Goal: Book appointment/travel/reservation

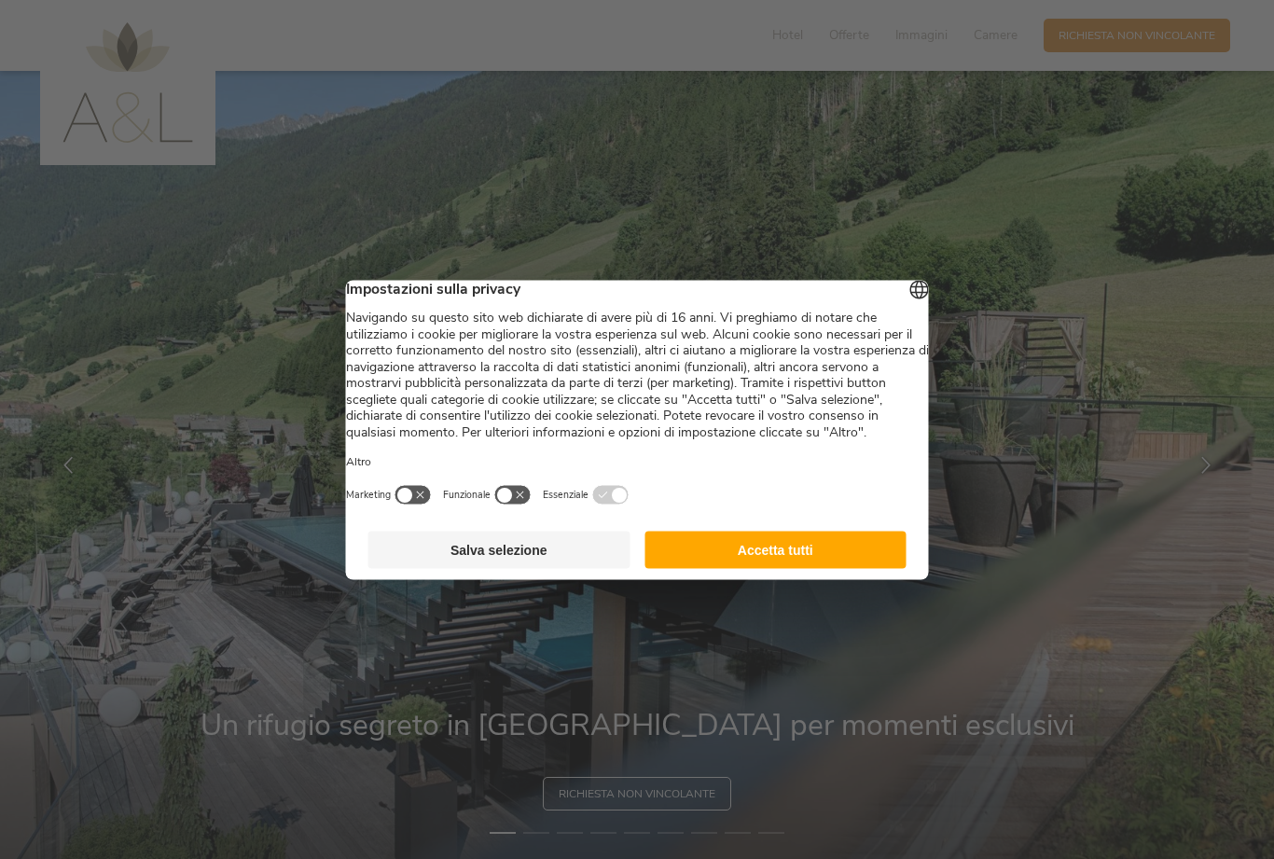
click at [777, 566] on button "Accetta tutti" at bounding box center [775, 549] width 262 height 37
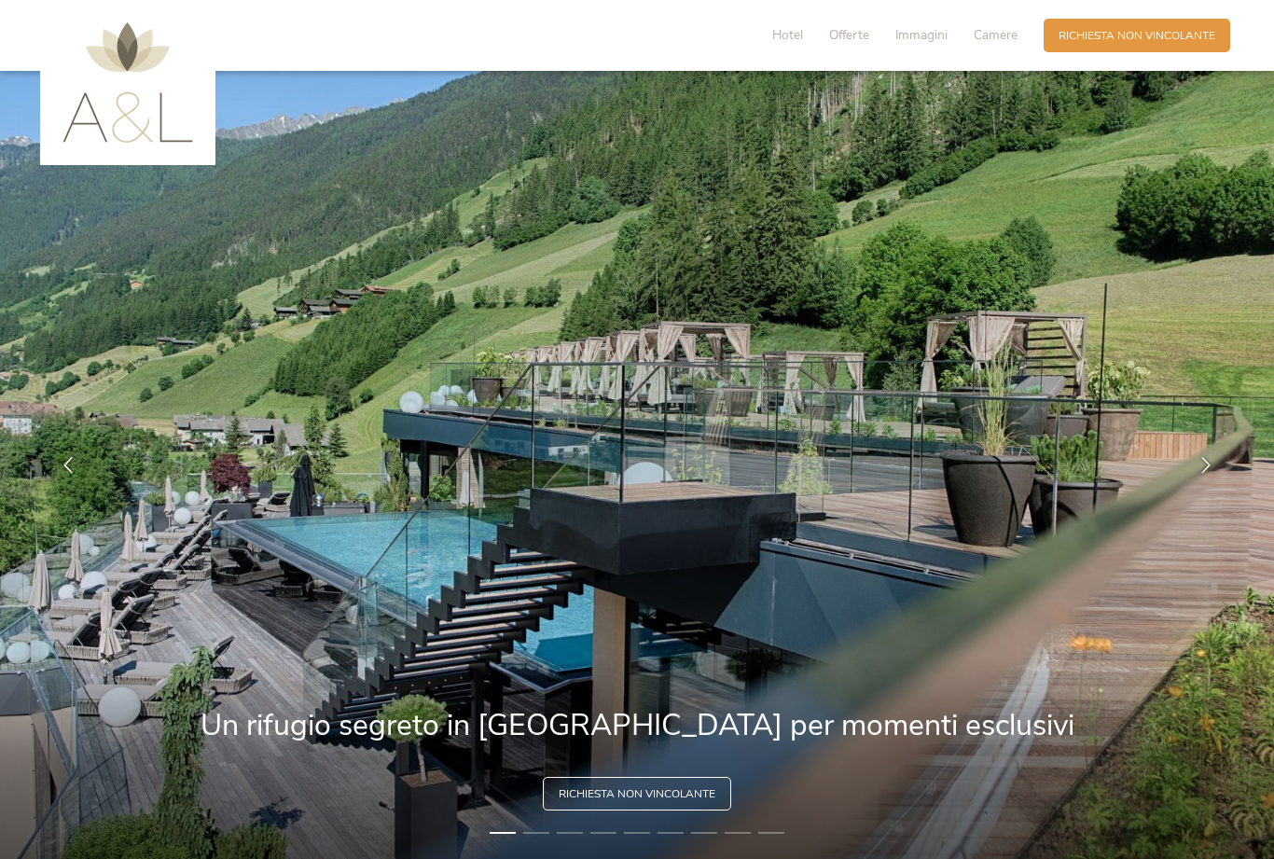
click at [1134, 44] on div "Richiesta [PERSON_NAME] non vincolante" at bounding box center [1137, 36] width 187 height 34
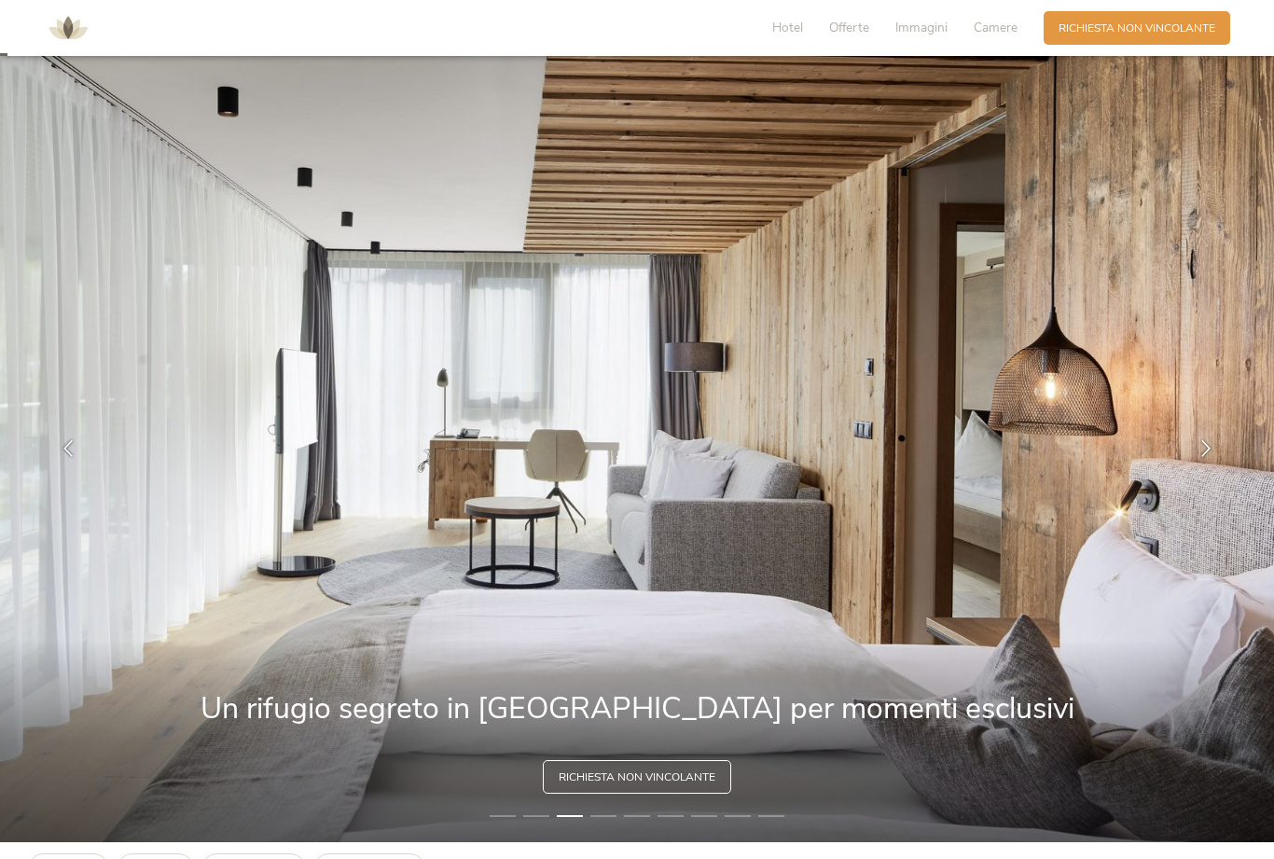
scroll to position [31, 0]
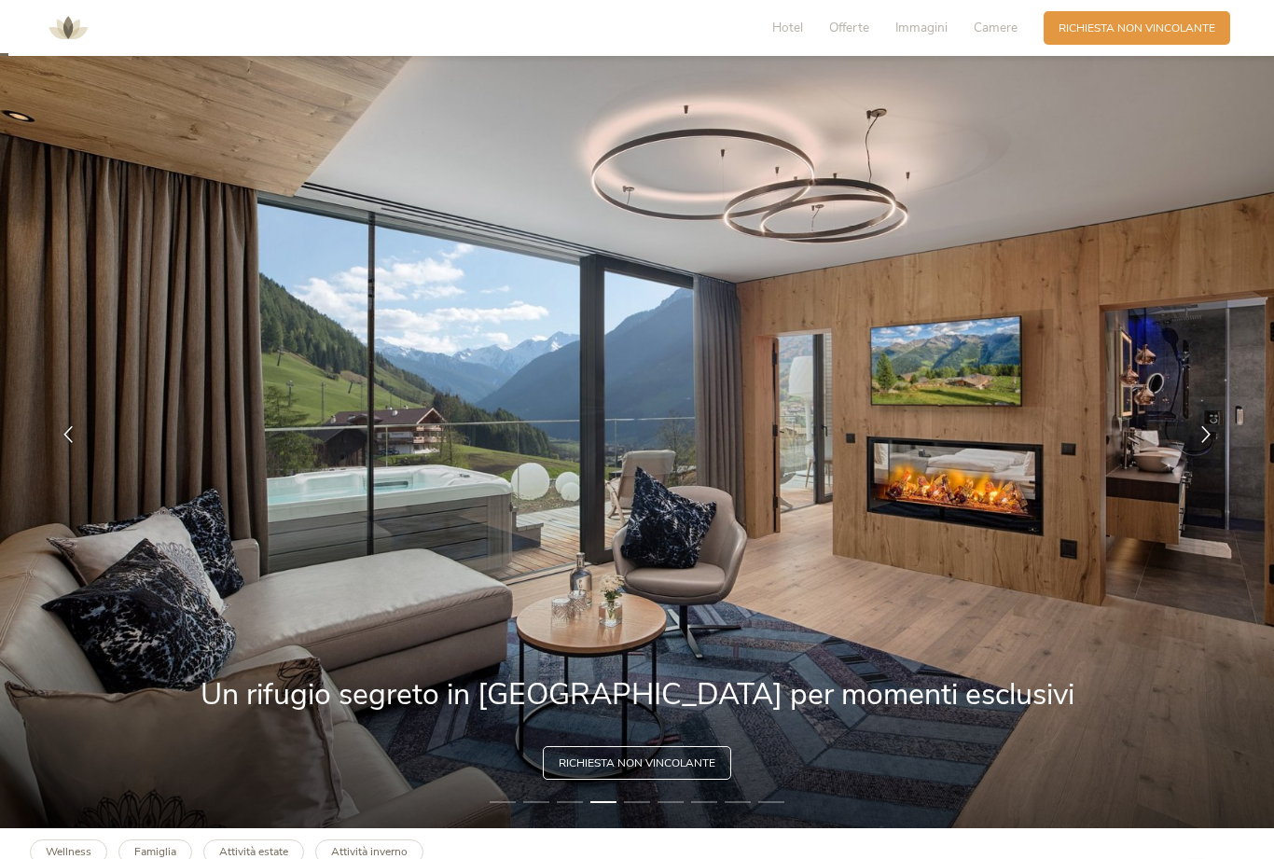
click at [1014, 26] on span "Camere" at bounding box center [996, 28] width 44 height 18
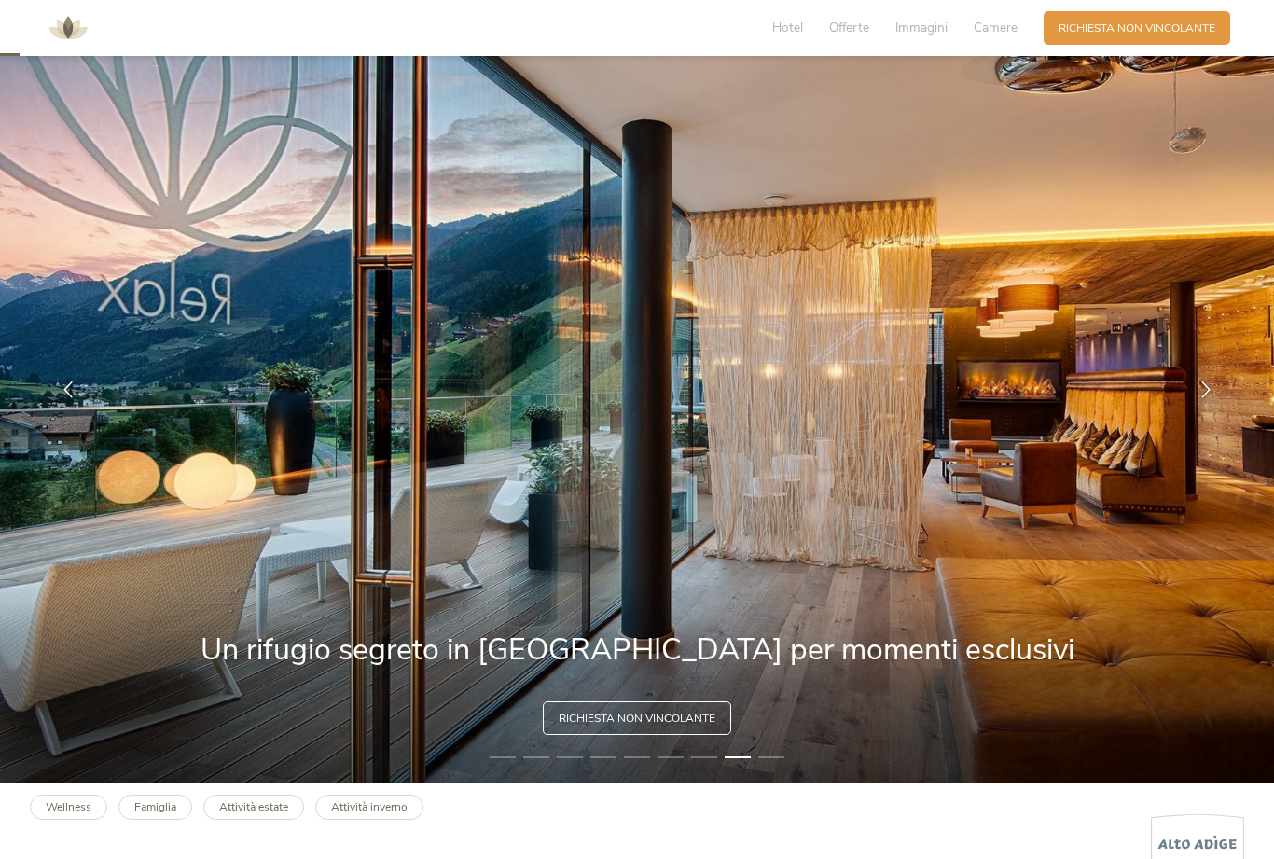
scroll to position [63, 0]
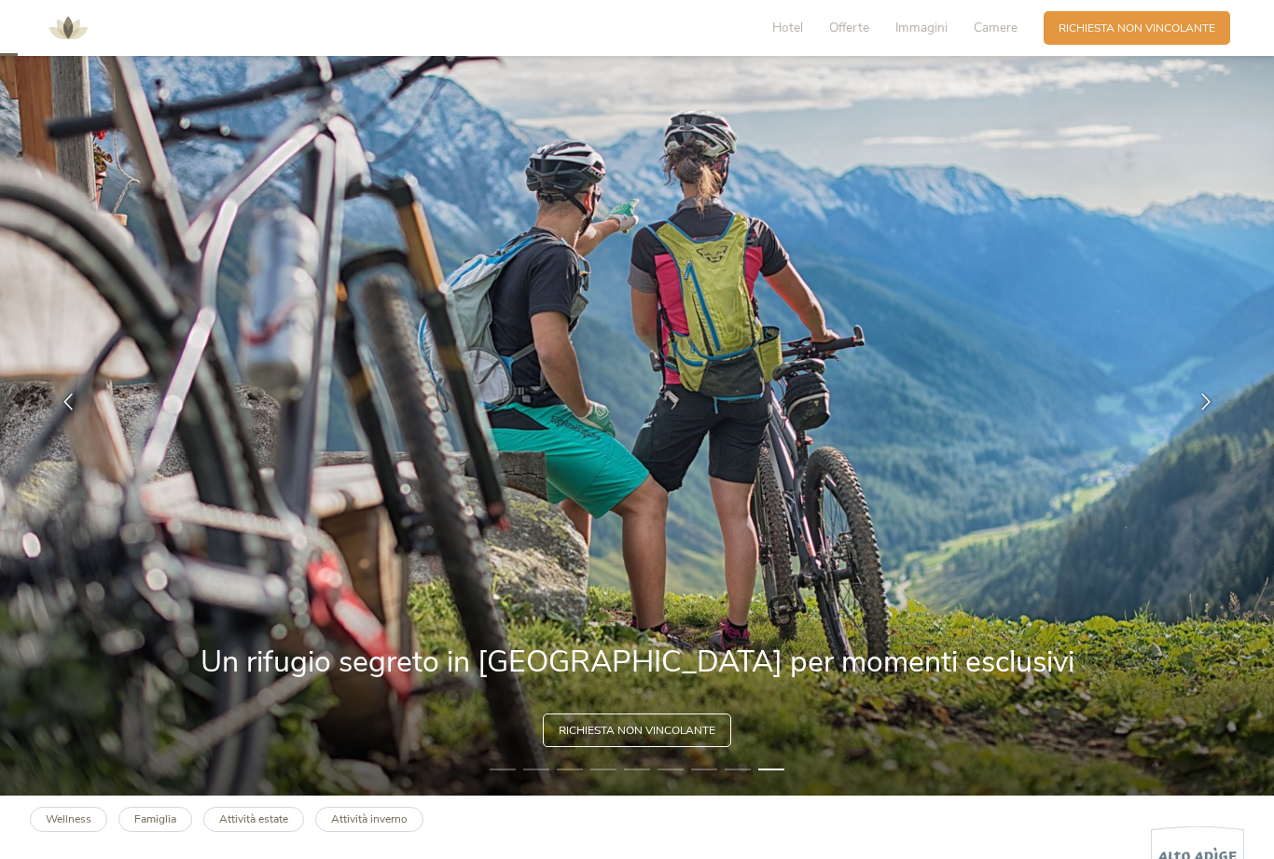
click at [1211, 409] on icon at bounding box center [1206, 401] width 17 height 17
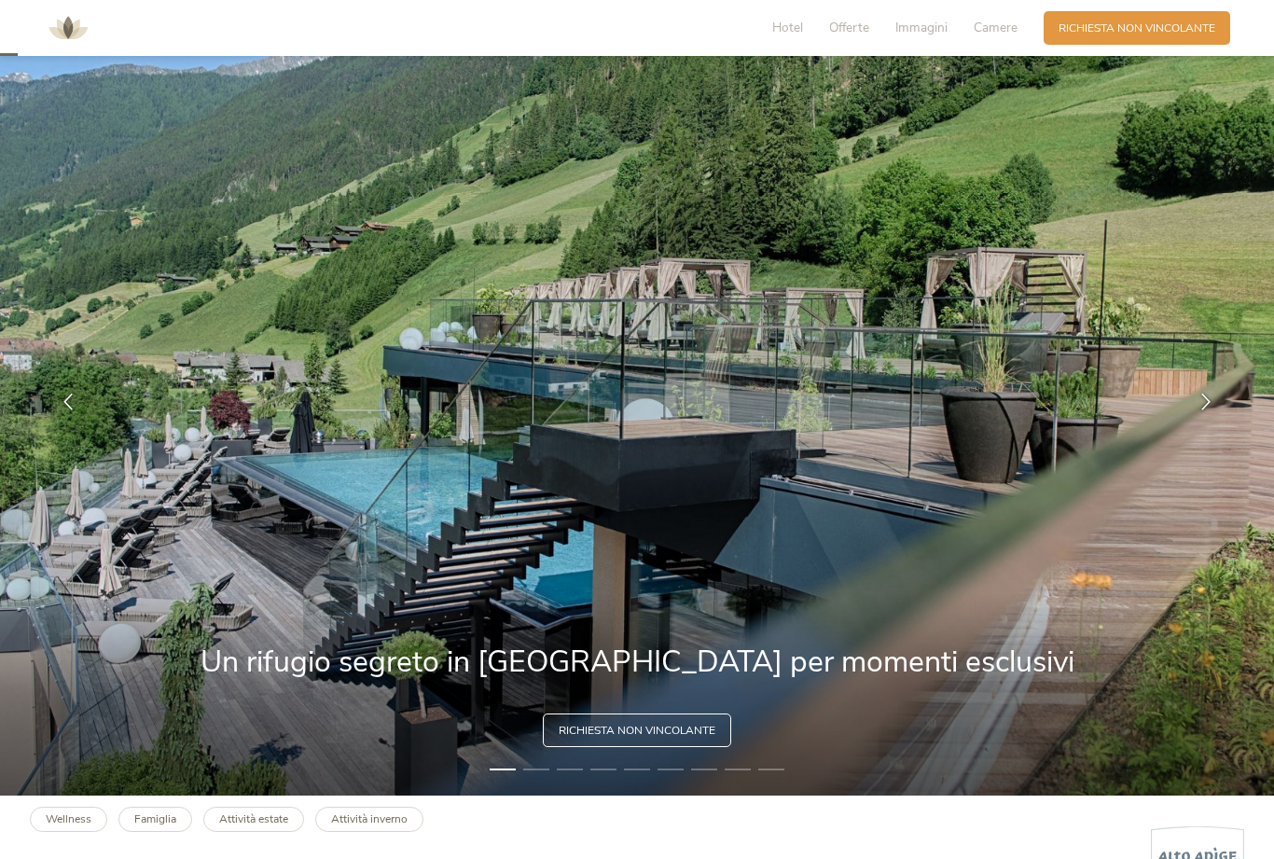
click at [1209, 409] on icon at bounding box center [1206, 401] width 17 height 17
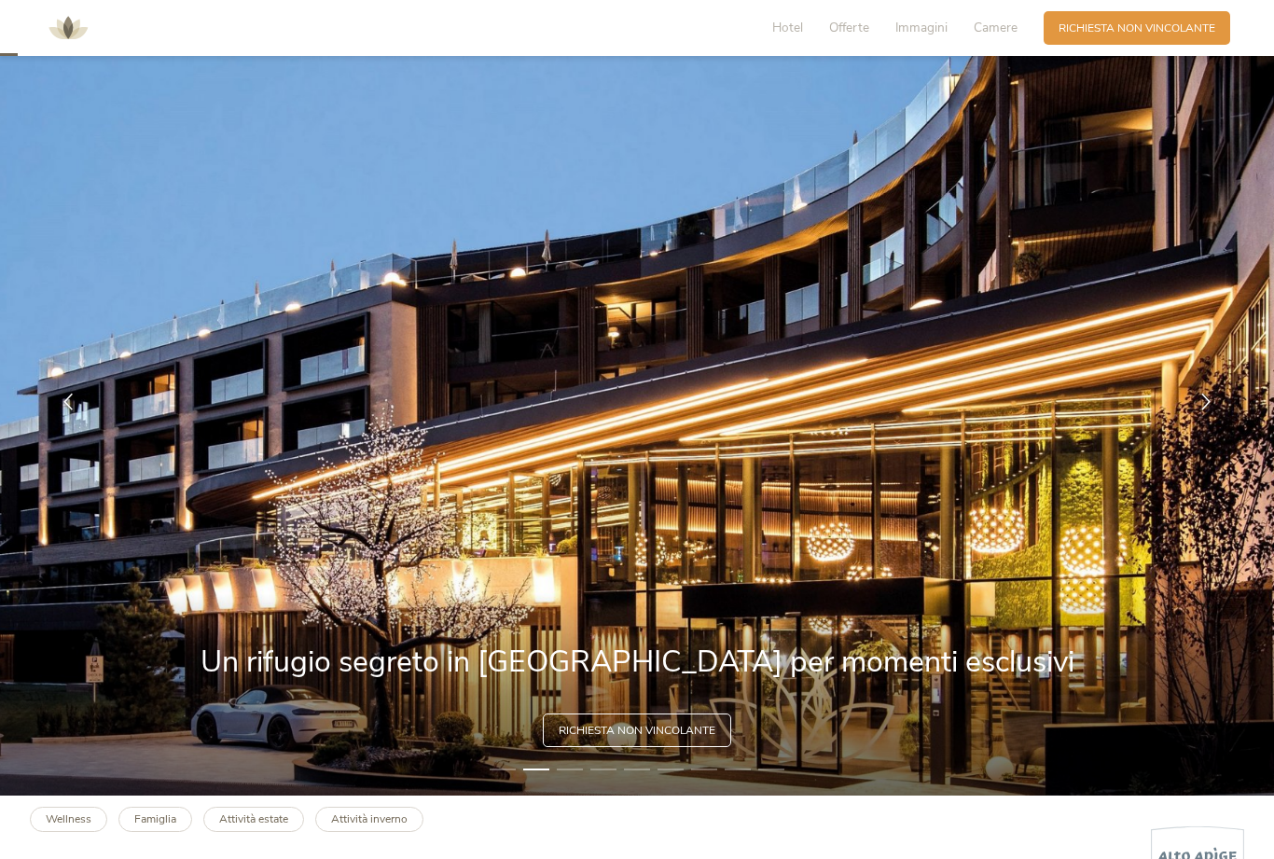
click at [1208, 409] on icon at bounding box center [1206, 401] width 17 height 17
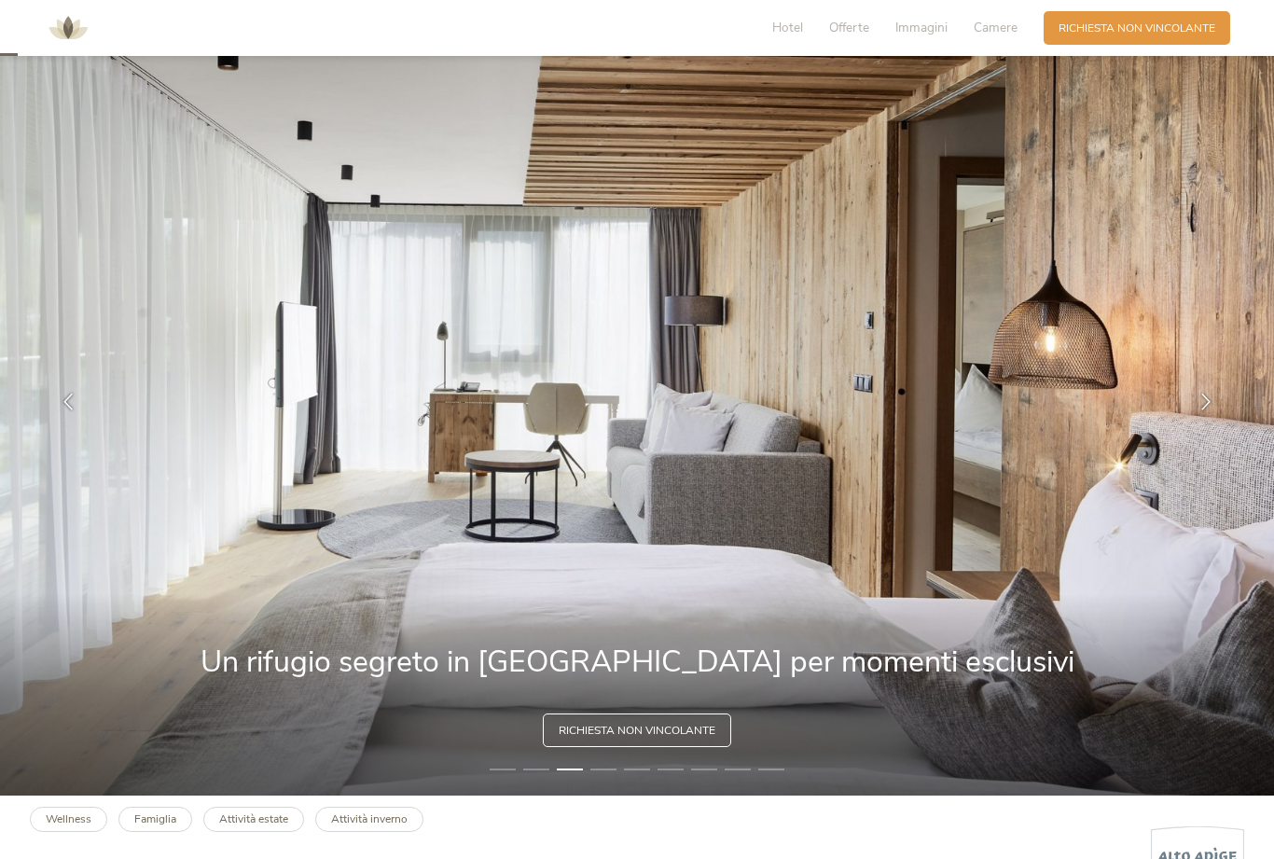
click at [1212, 409] on icon at bounding box center [1206, 401] width 17 height 17
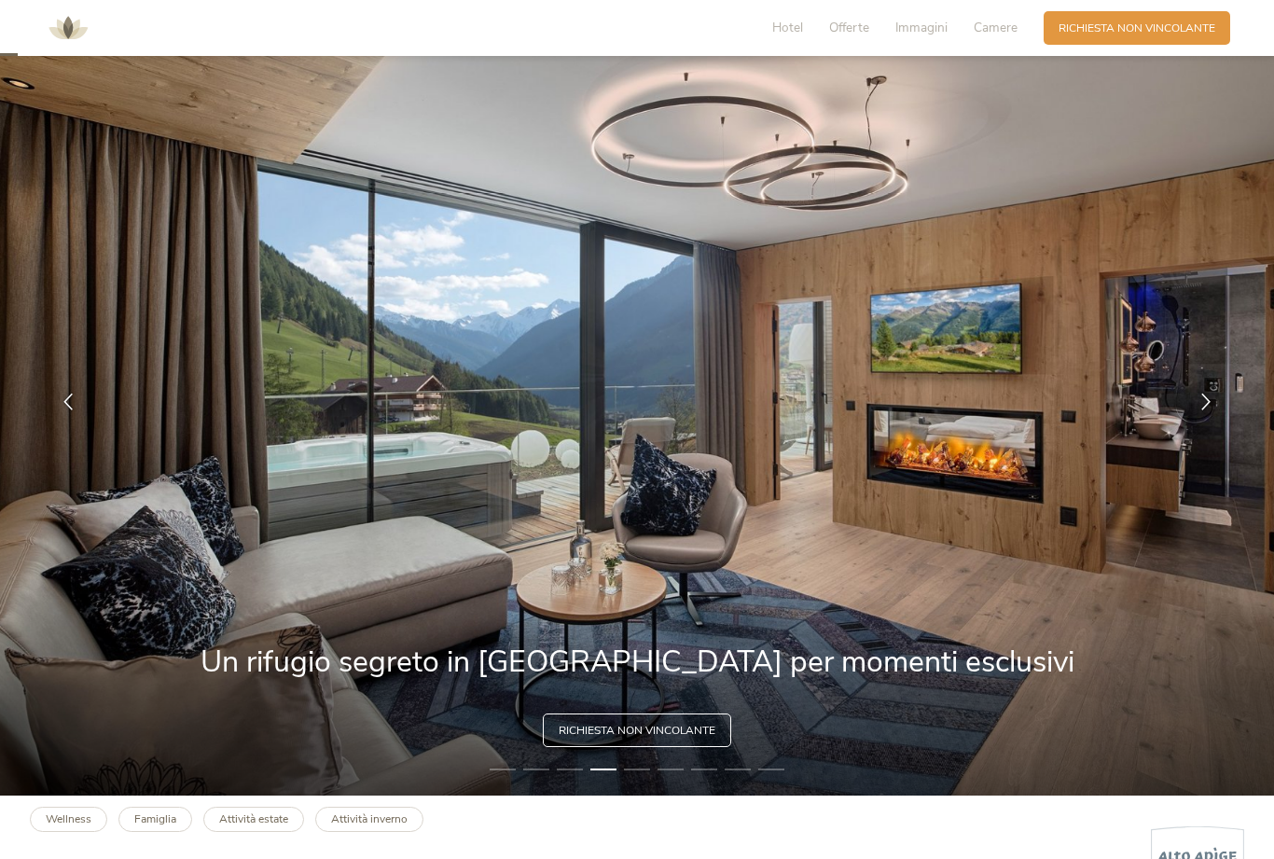
click at [642, 796] on img at bounding box center [637, 401] width 1274 height 788
click at [657, 739] on span "Richiesta non vincolante" at bounding box center [637, 731] width 157 height 16
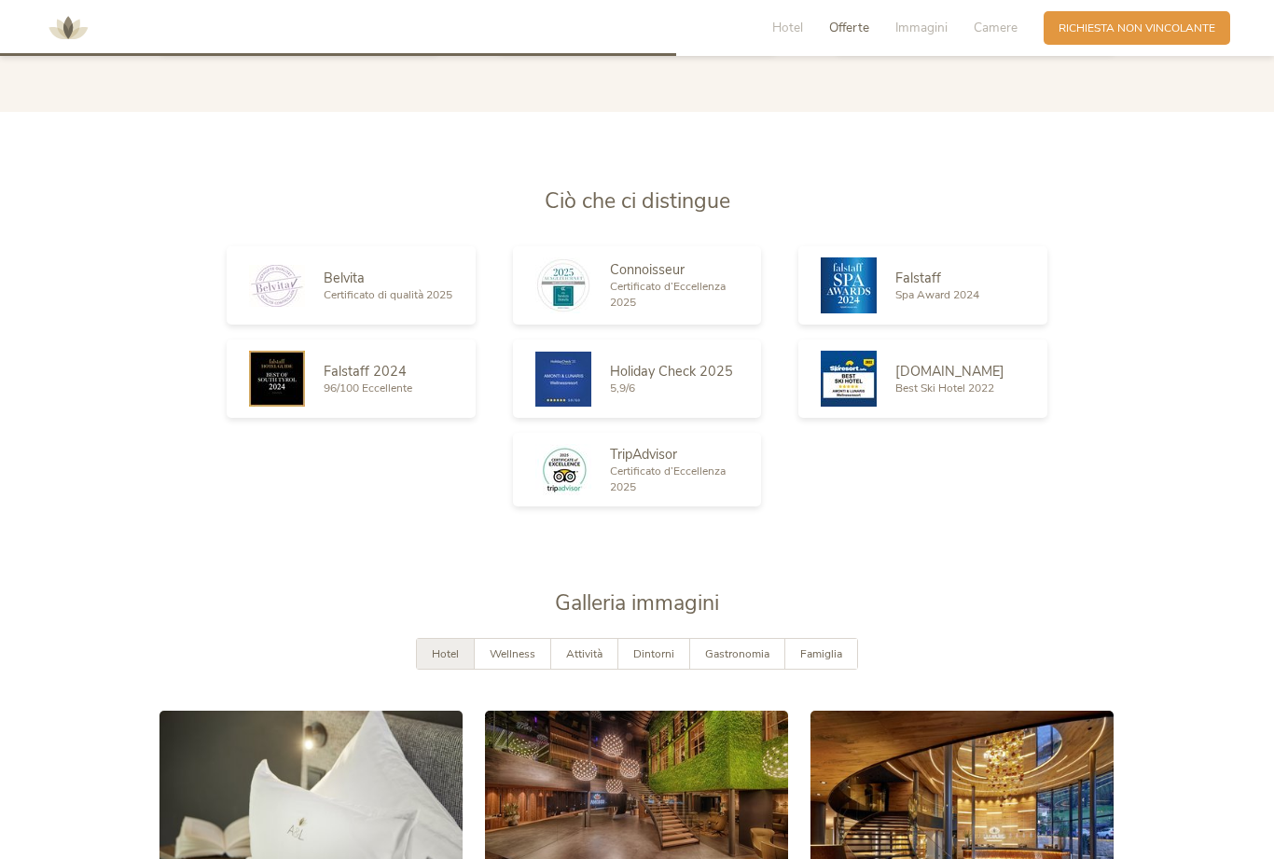
scroll to position [2478, 0]
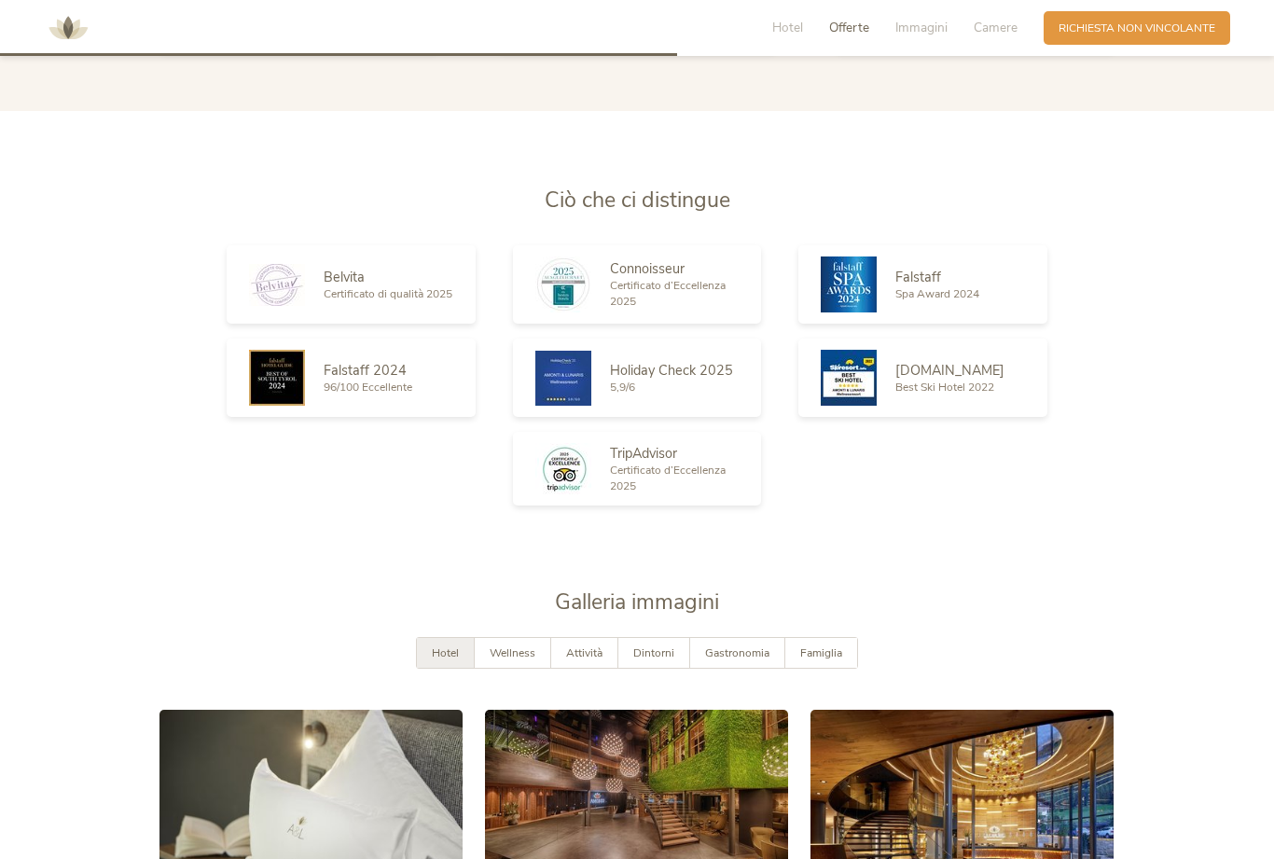
click at [734, 660] on span "Gastronomia" at bounding box center [737, 652] width 64 height 15
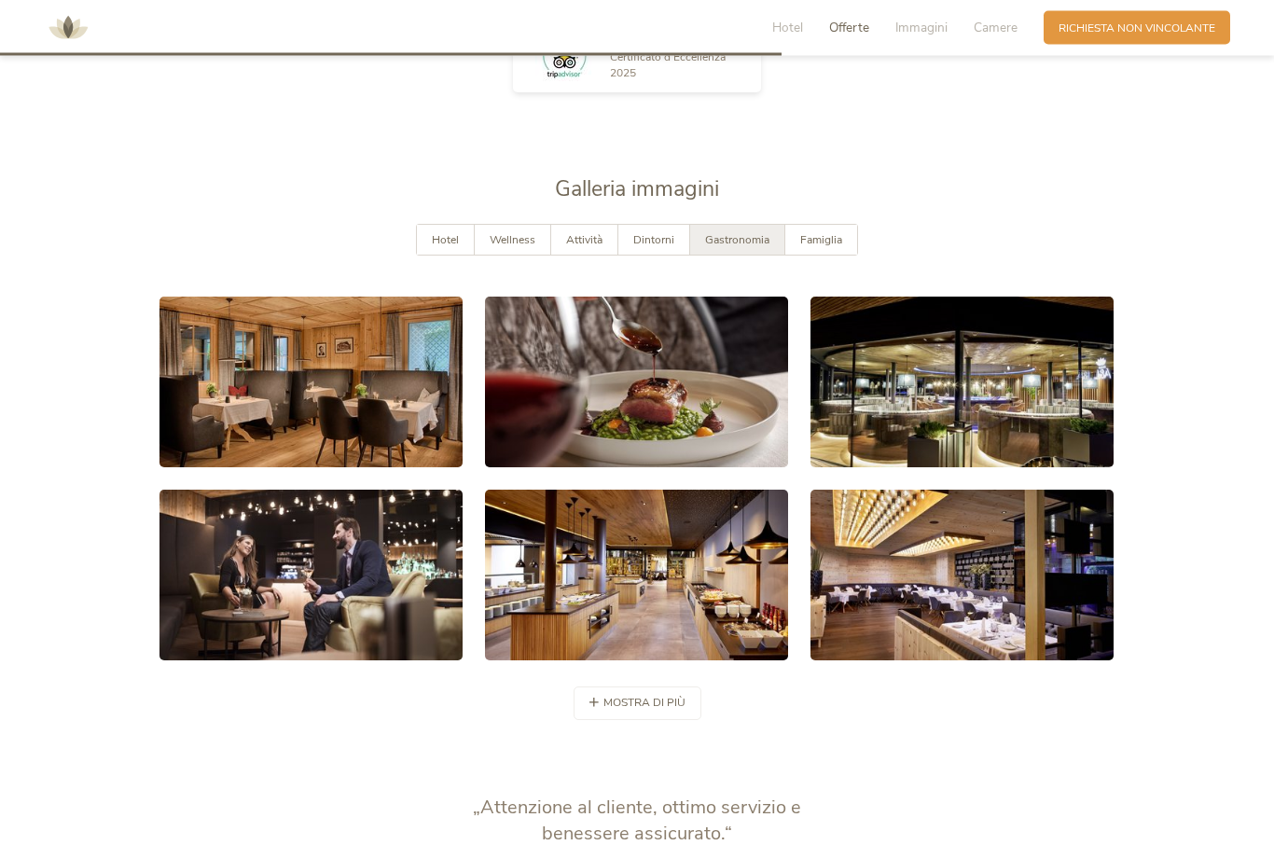
scroll to position [2891, 0]
click at [397, 436] on link at bounding box center [310, 382] width 303 height 171
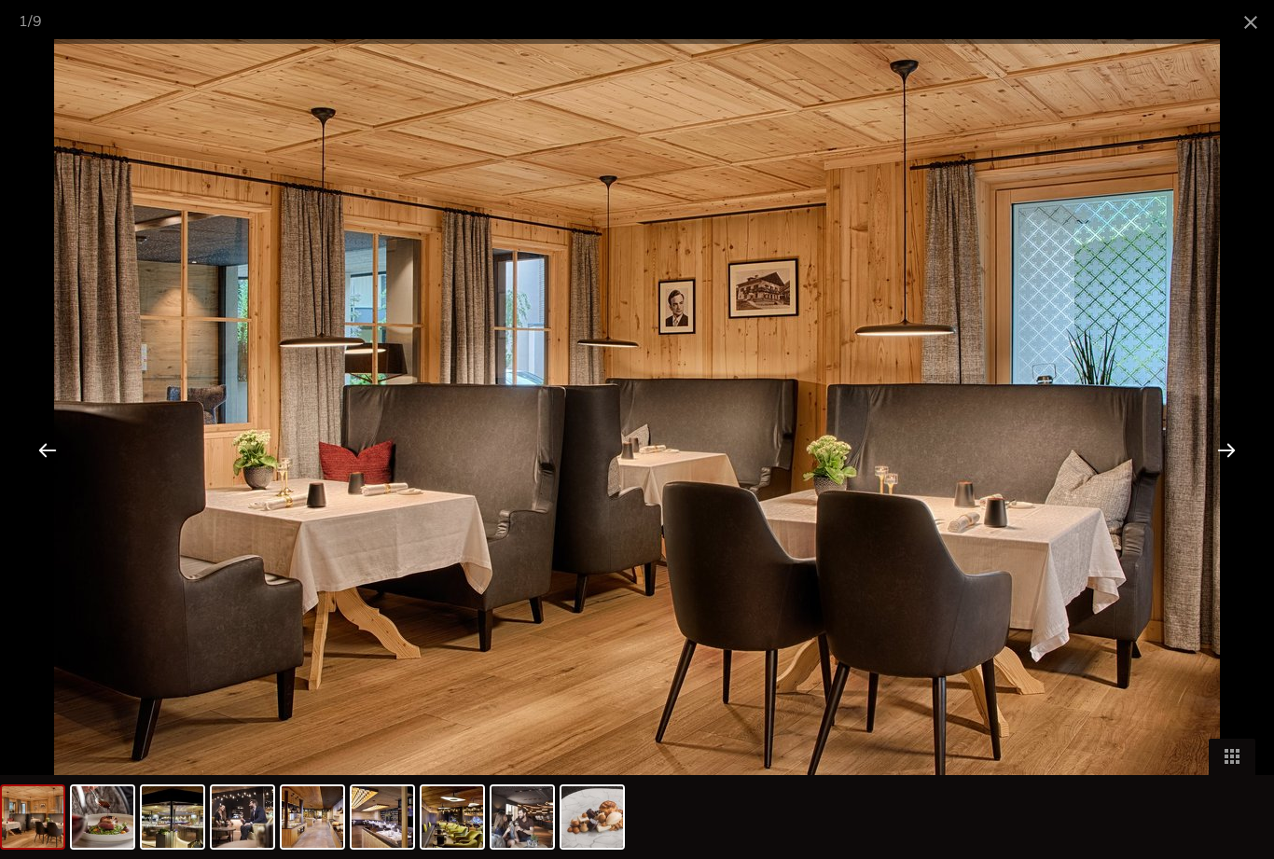
click at [1226, 478] on div at bounding box center [1227, 450] width 58 height 58
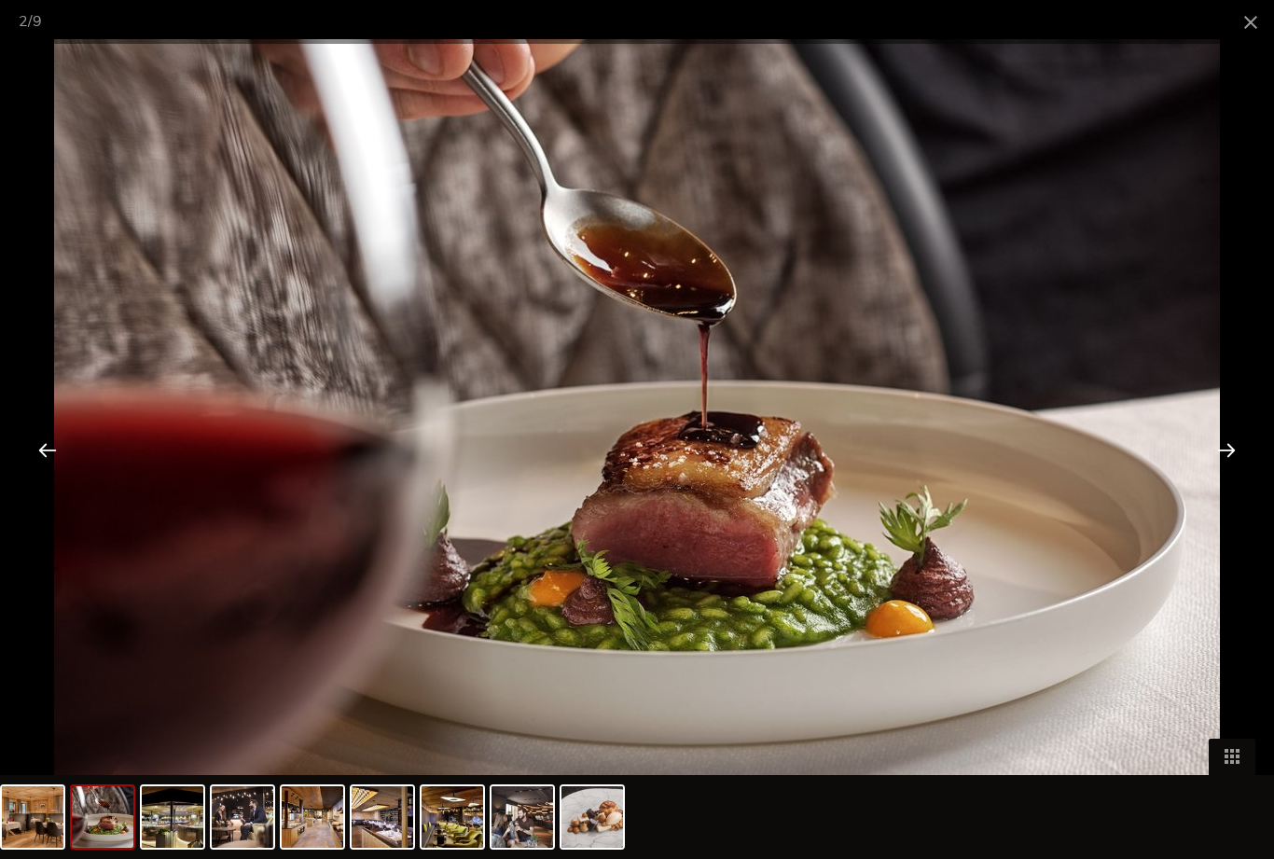
click at [1232, 478] on div at bounding box center [1227, 450] width 58 height 58
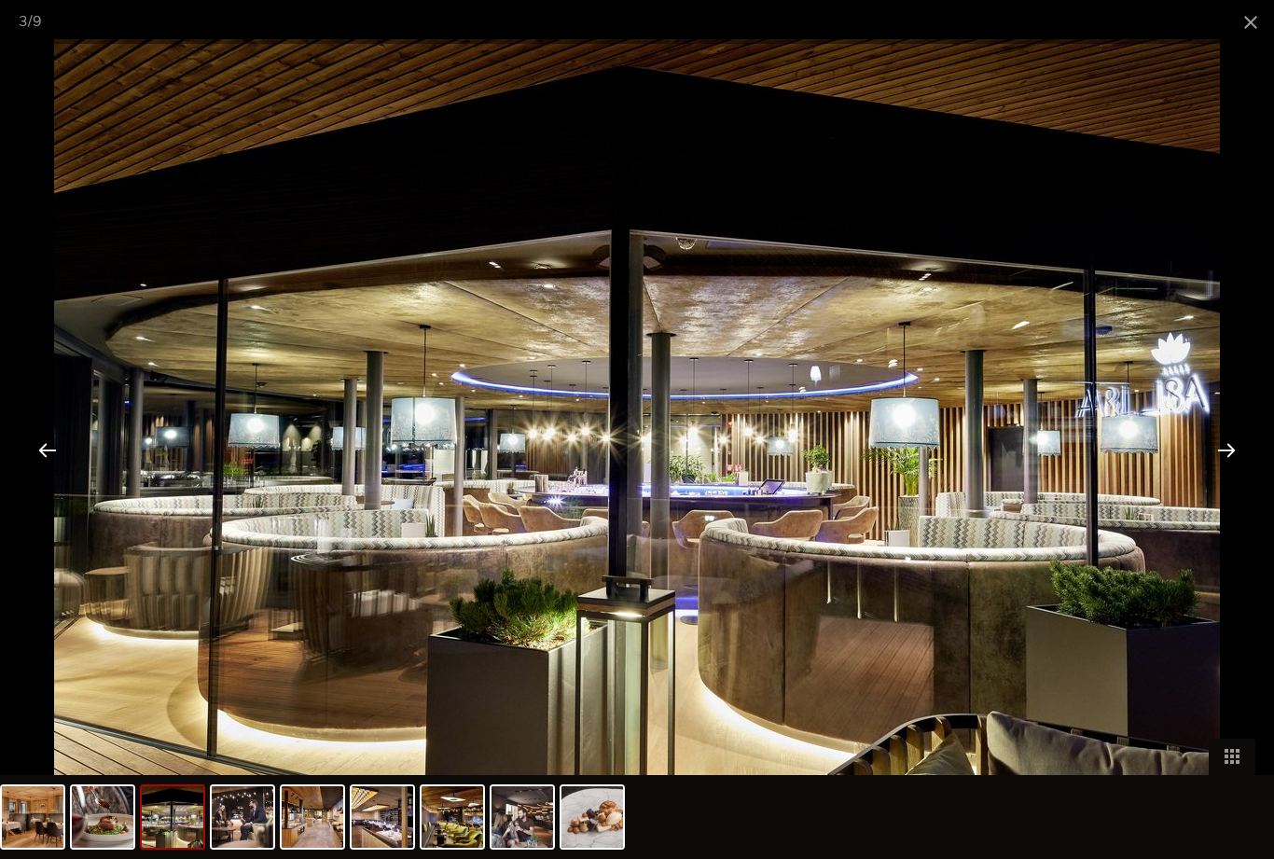
click at [1234, 478] on div at bounding box center [1227, 450] width 58 height 58
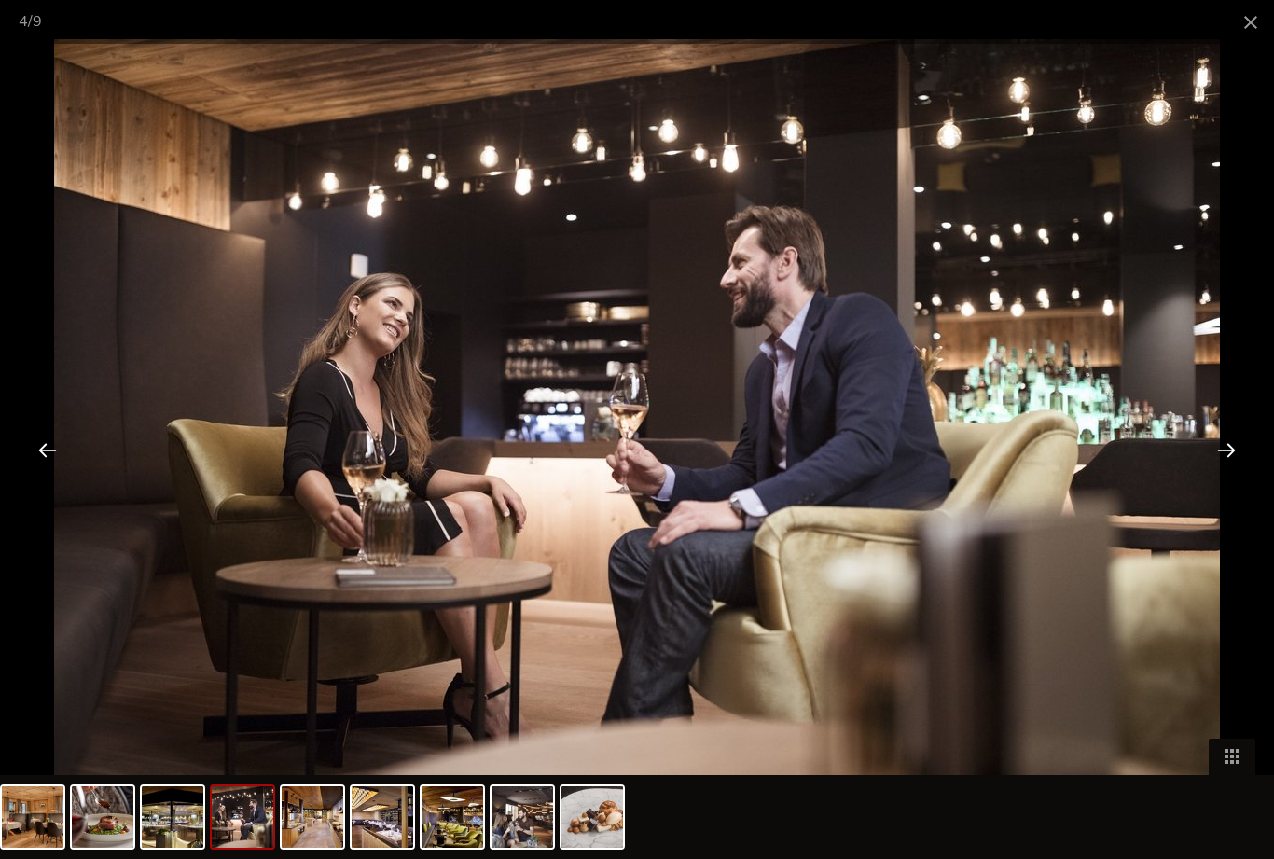
click at [1219, 478] on div at bounding box center [1227, 450] width 58 height 58
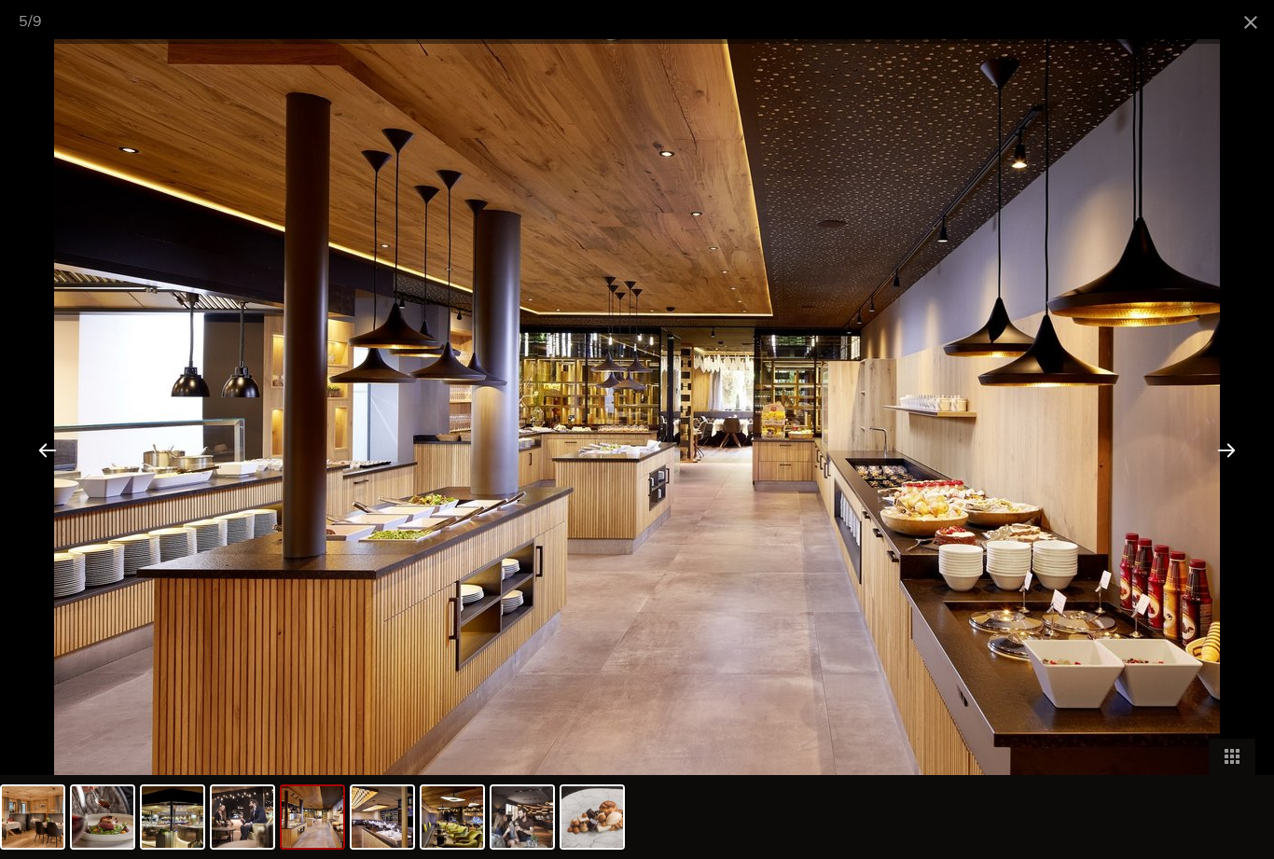
click at [1226, 477] on div at bounding box center [1227, 450] width 58 height 58
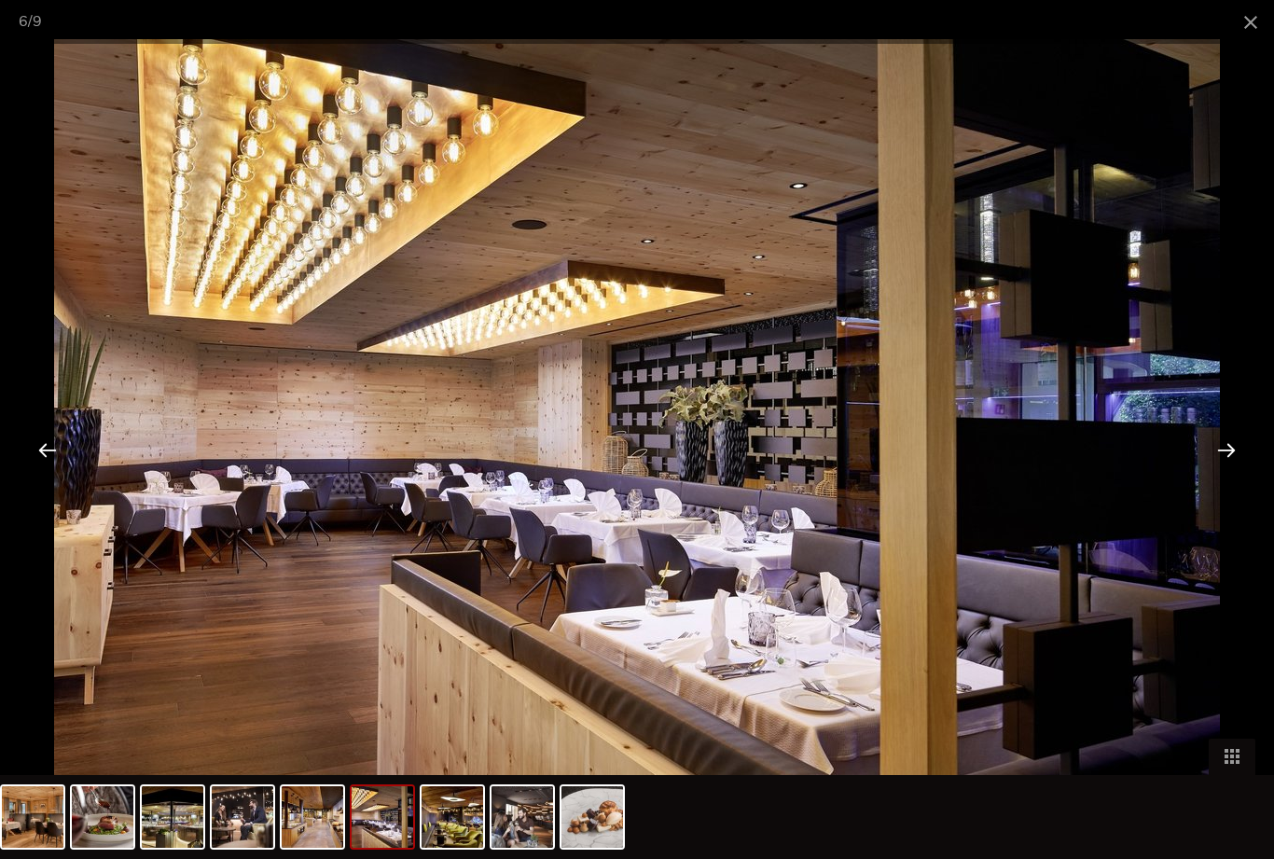
click at [1217, 478] on div at bounding box center [1227, 450] width 58 height 58
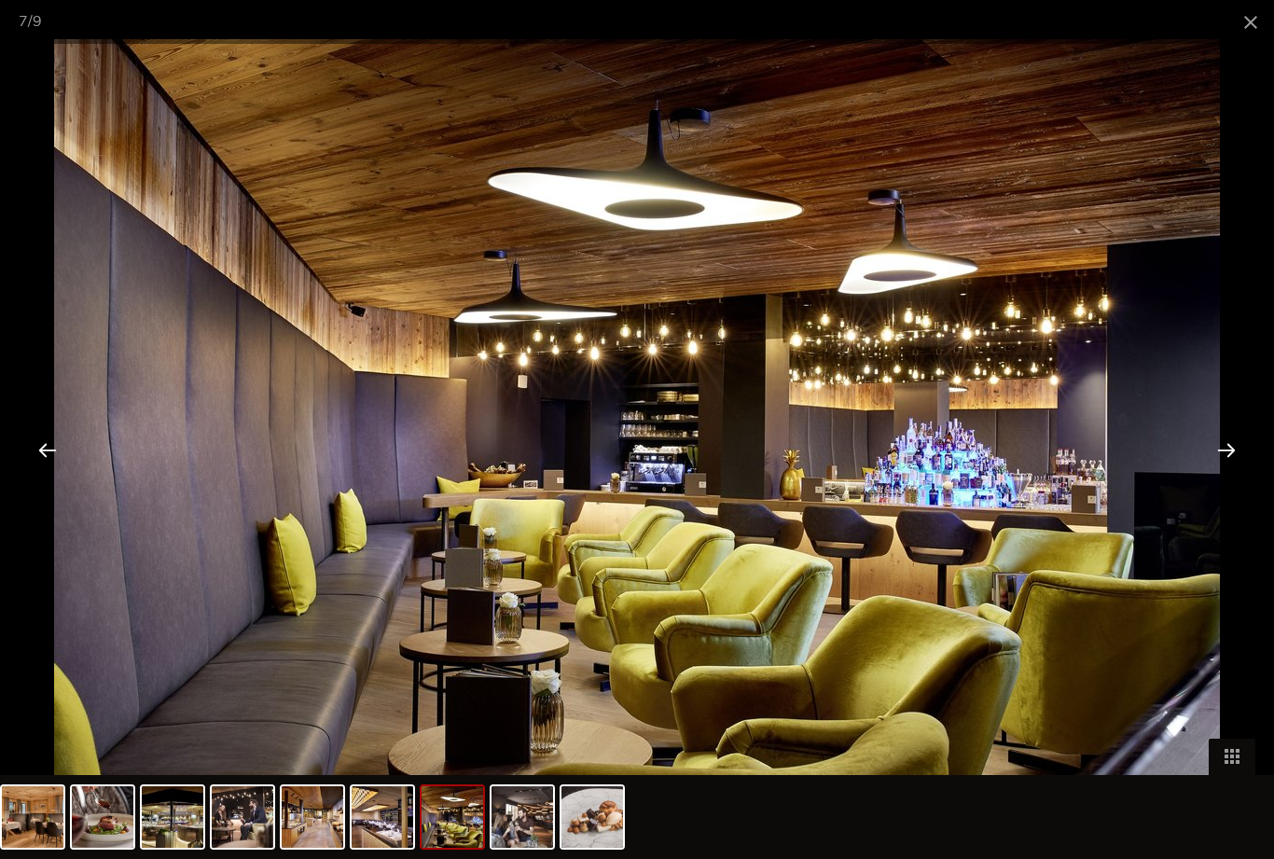
click at [1221, 478] on div at bounding box center [1227, 450] width 58 height 58
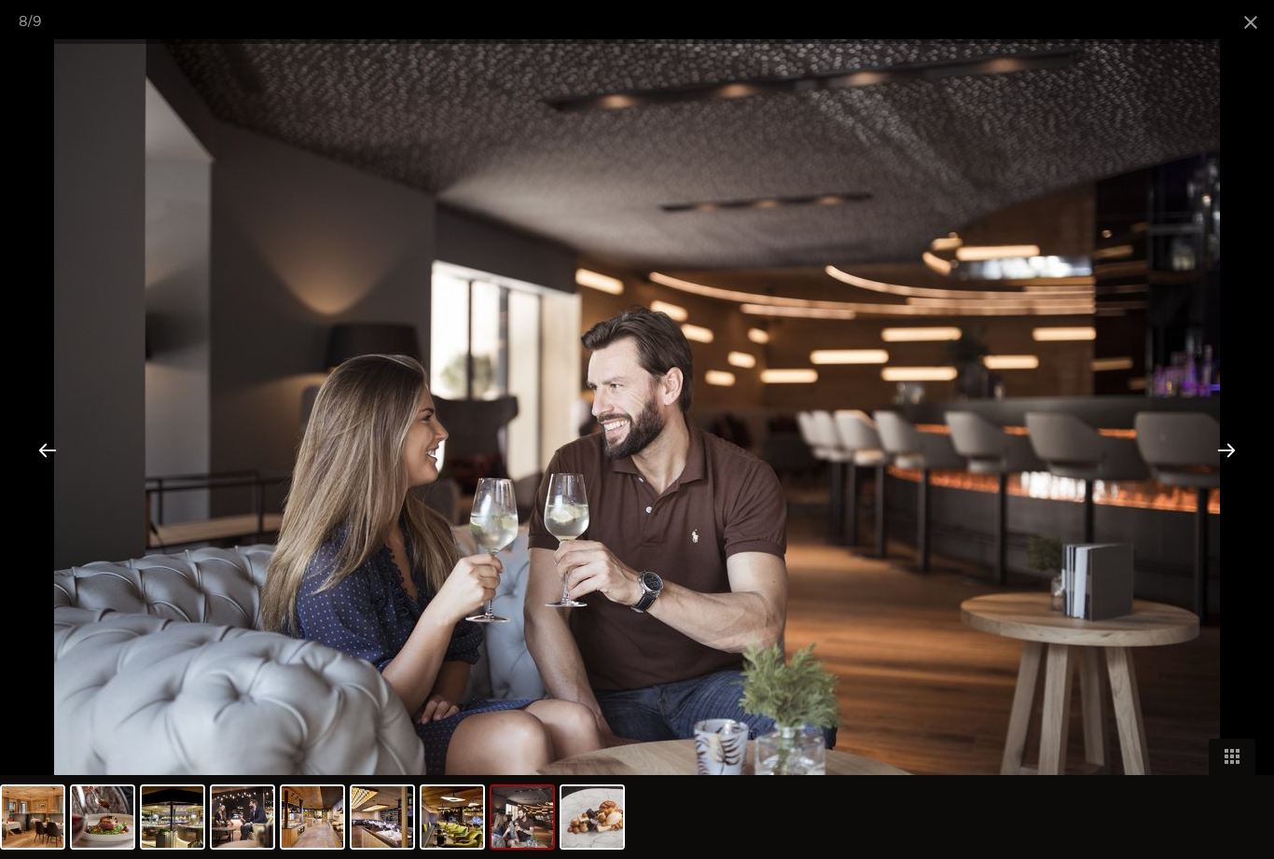
click at [1209, 478] on div at bounding box center [1227, 450] width 58 height 58
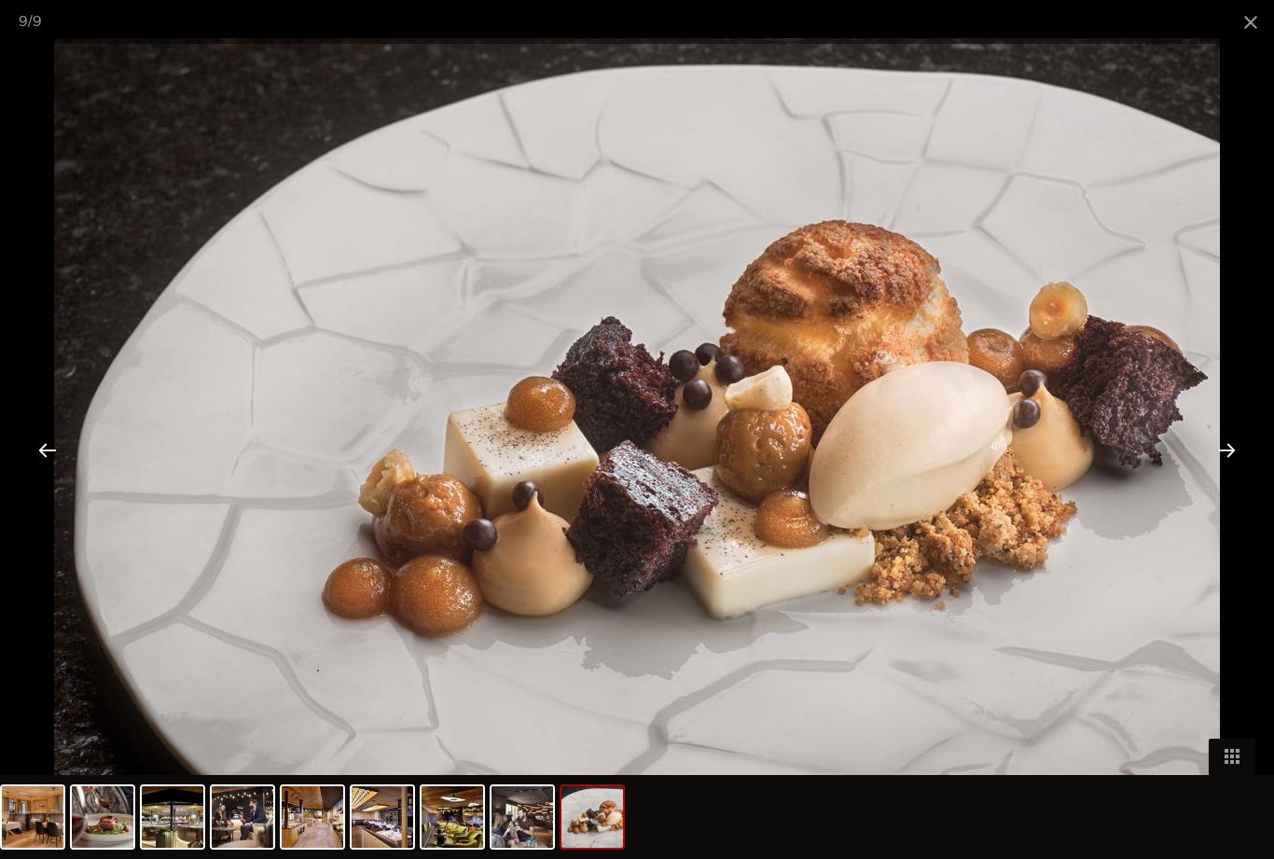
click at [1221, 478] on div at bounding box center [1227, 450] width 58 height 58
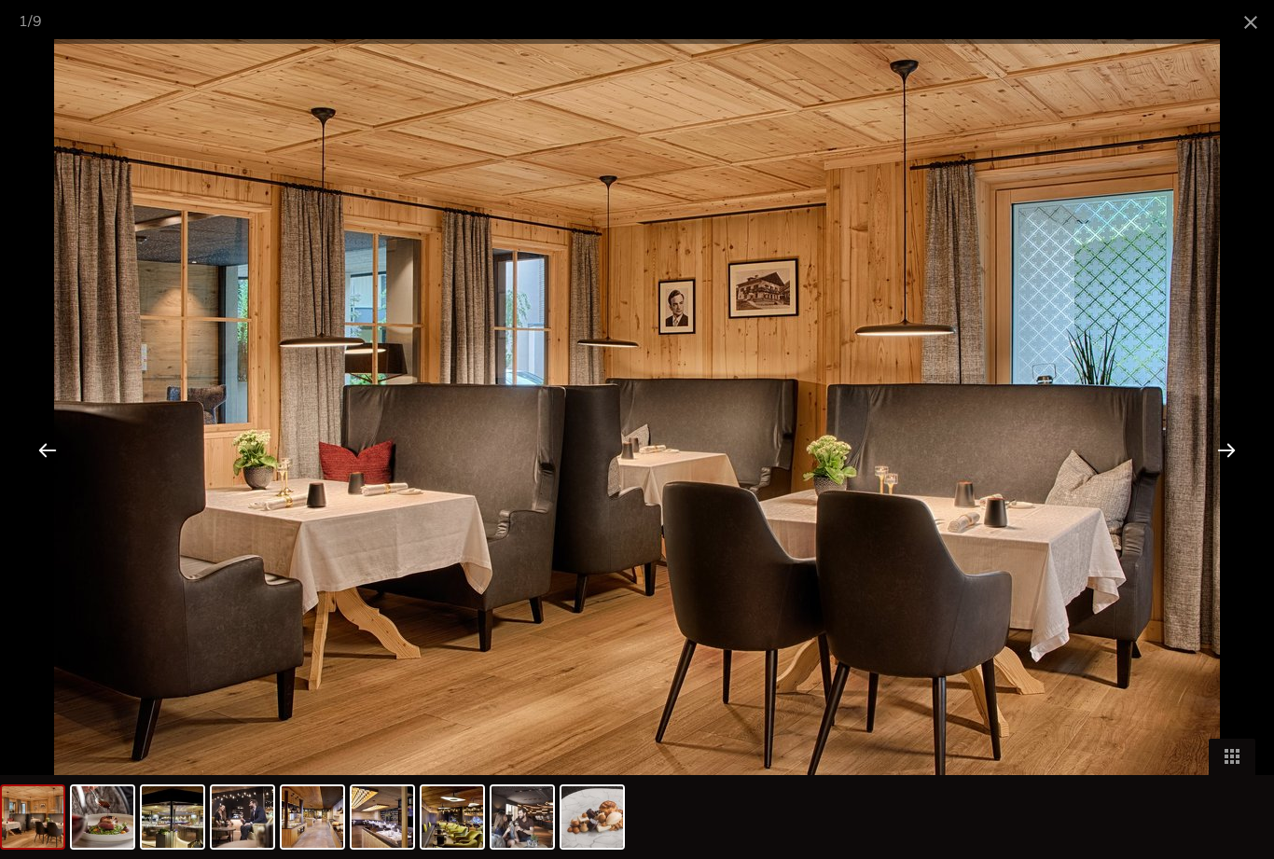
click at [1257, 17] on span at bounding box center [1250, 22] width 47 height 44
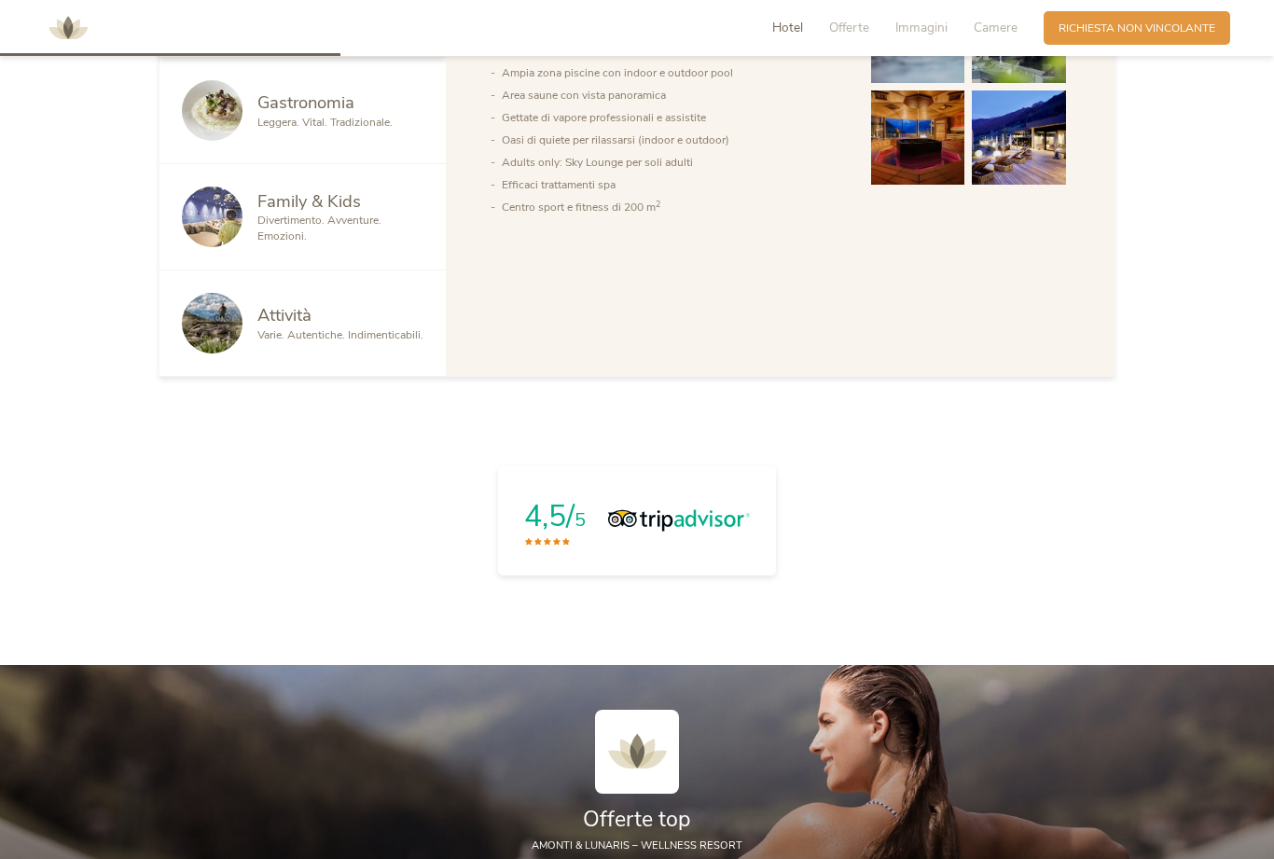
scroll to position [1224, 0]
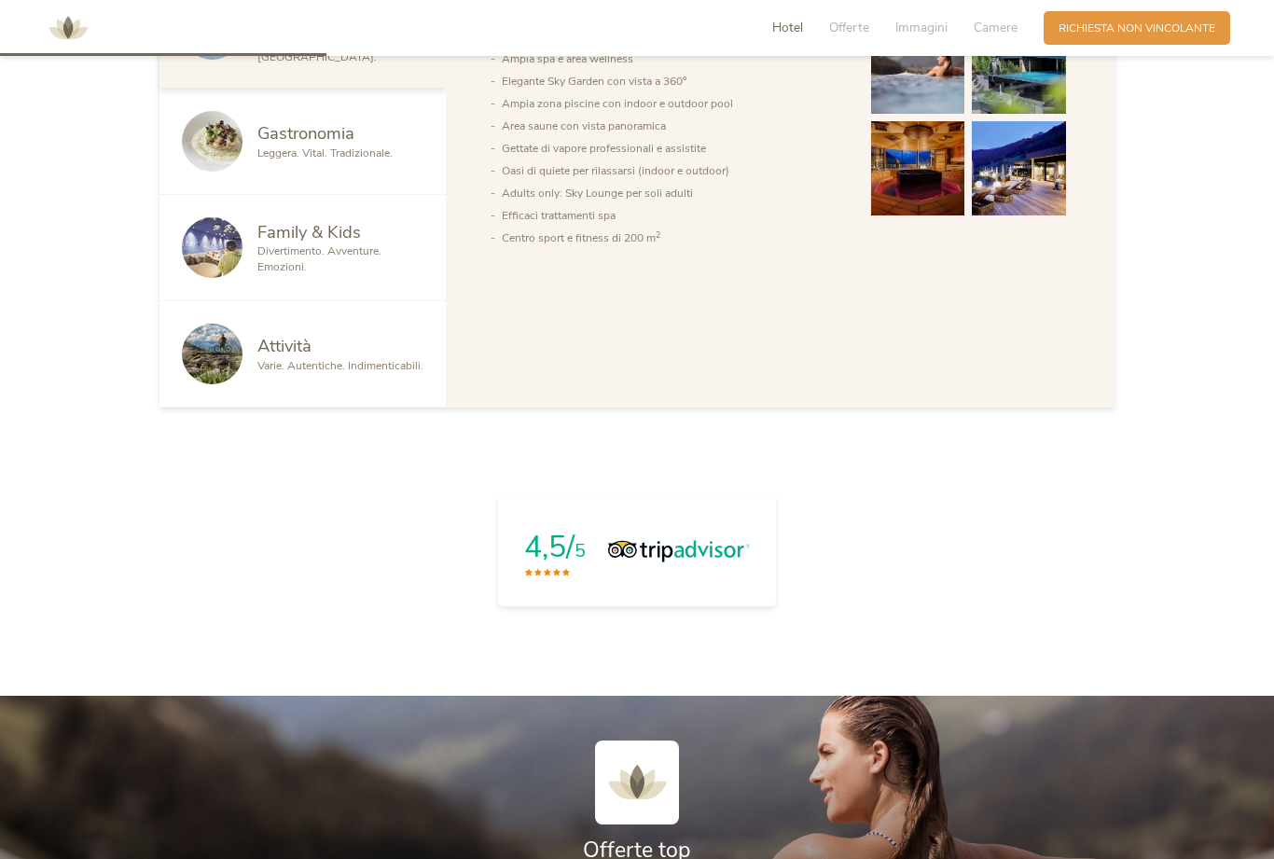
click at [995, 20] on span "Camere" at bounding box center [996, 28] width 44 height 18
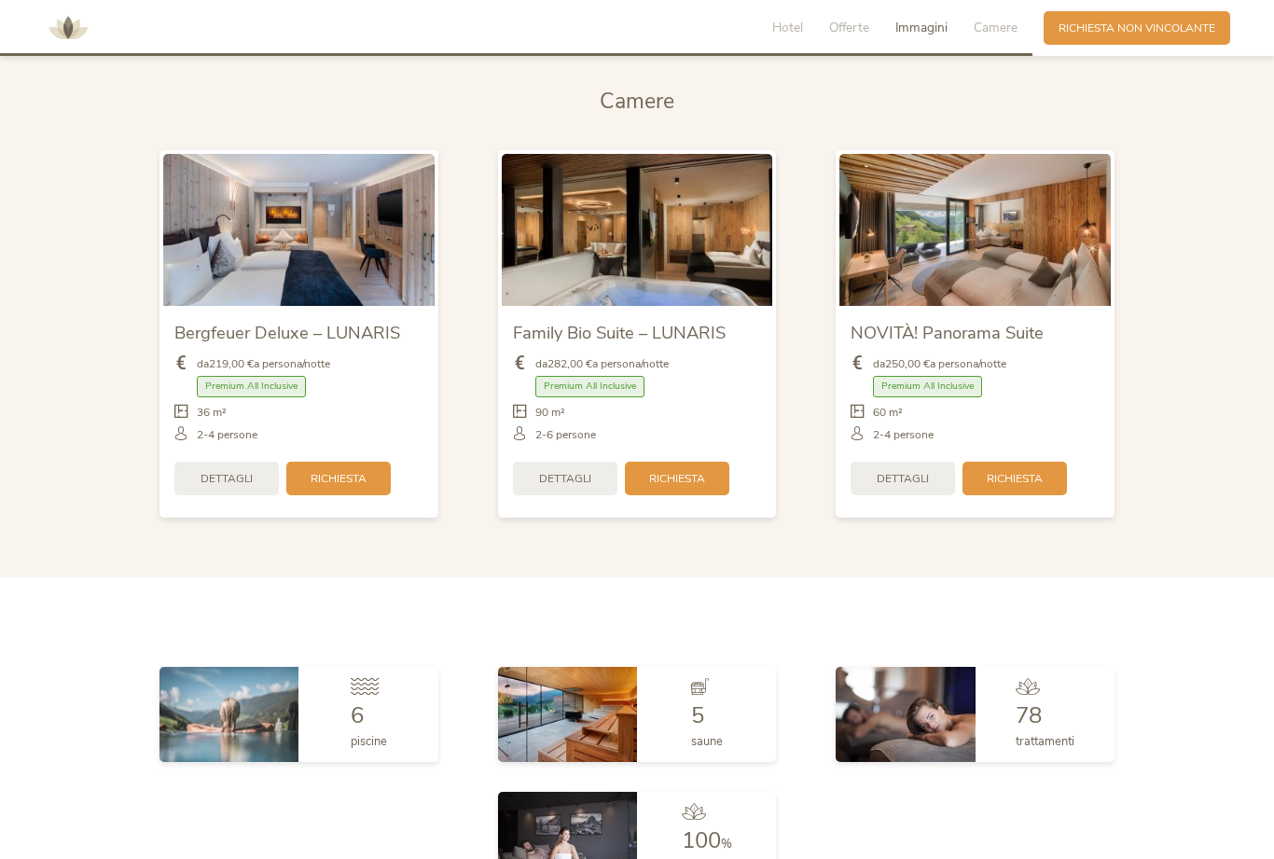
scroll to position [3899, 0]
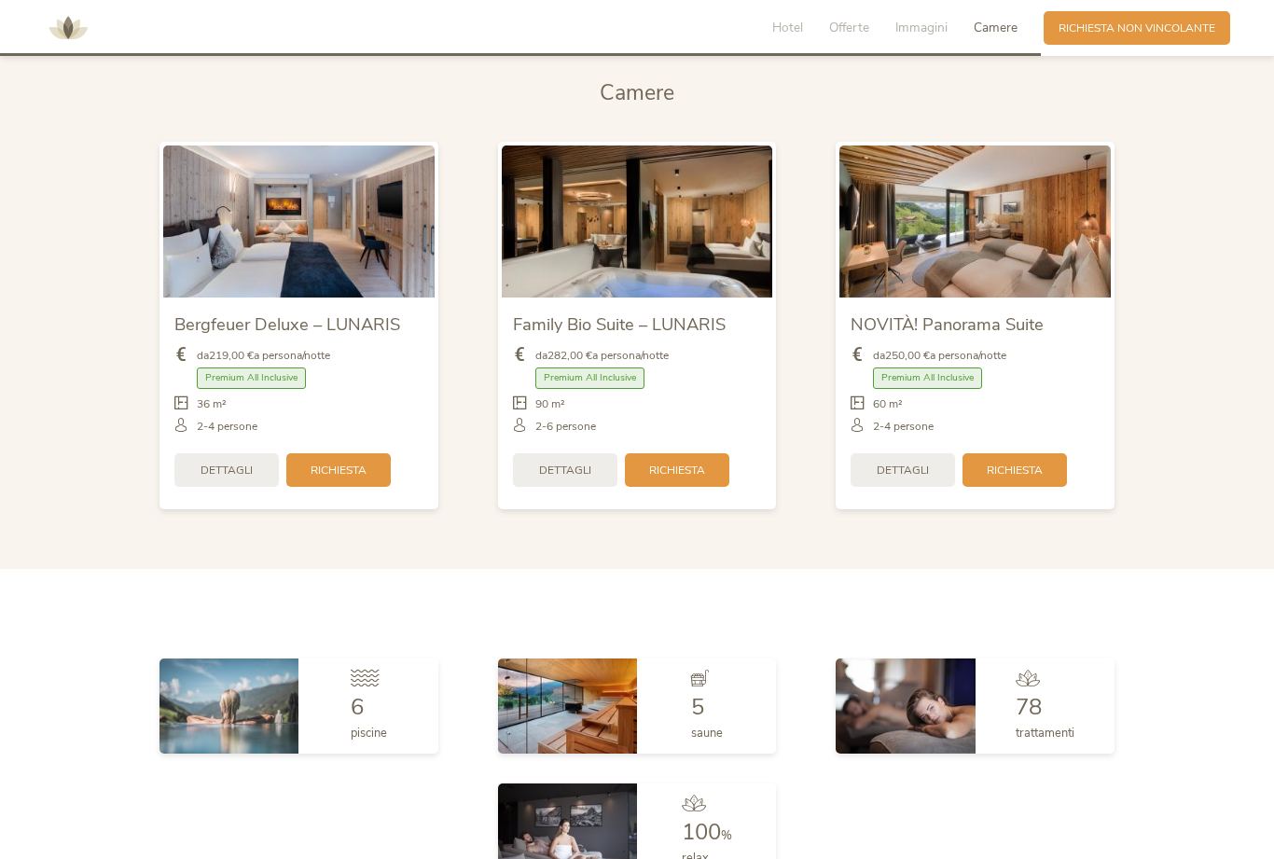
click at [354, 478] on span "Richiesta" at bounding box center [339, 471] width 56 height 16
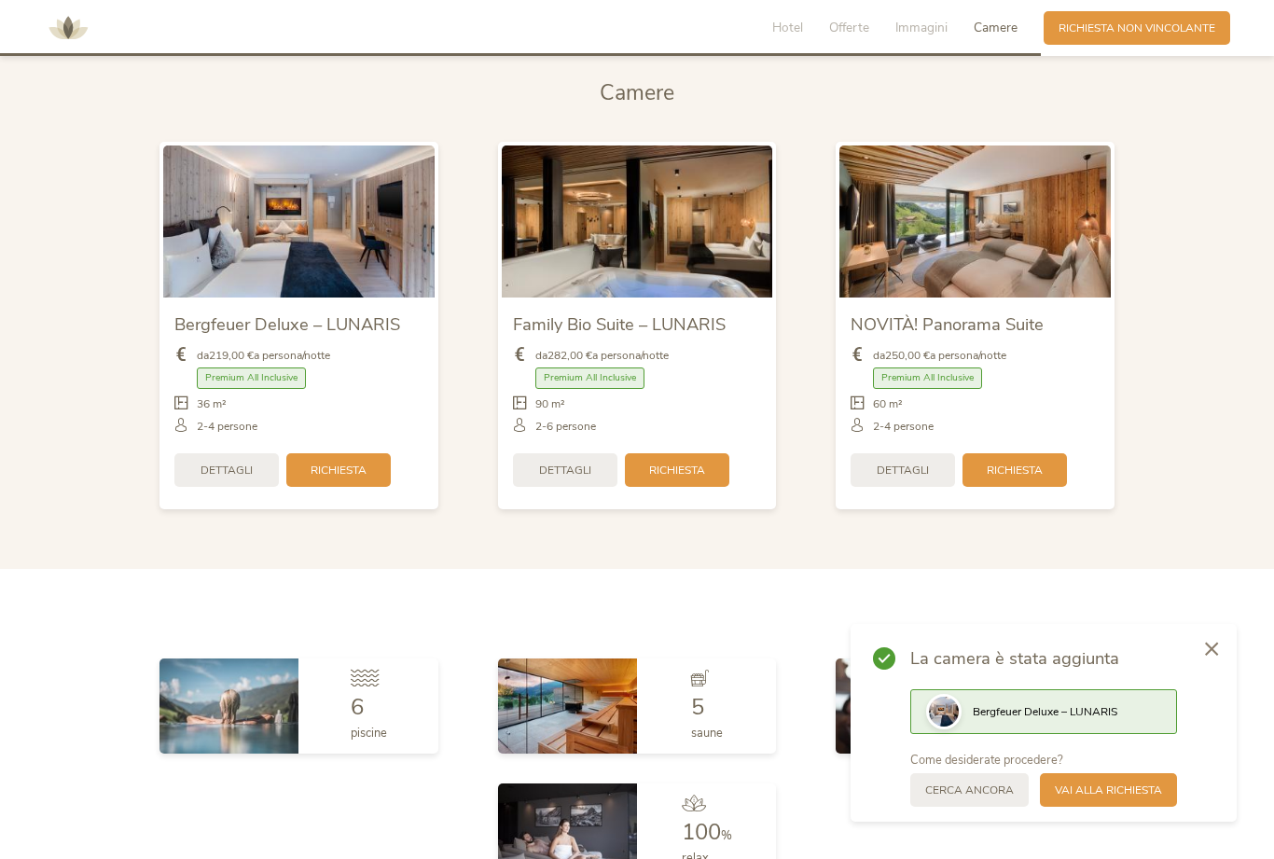
click at [351, 478] on span "Richiesta" at bounding box center [339, 471] width 56 height 16
click at [347, 478] on span "Richiesta" at bounding box center [339, 471] width 56 height 16
click at [1220, 585] on div at bounding box center [1211, 594] width 50 height 52
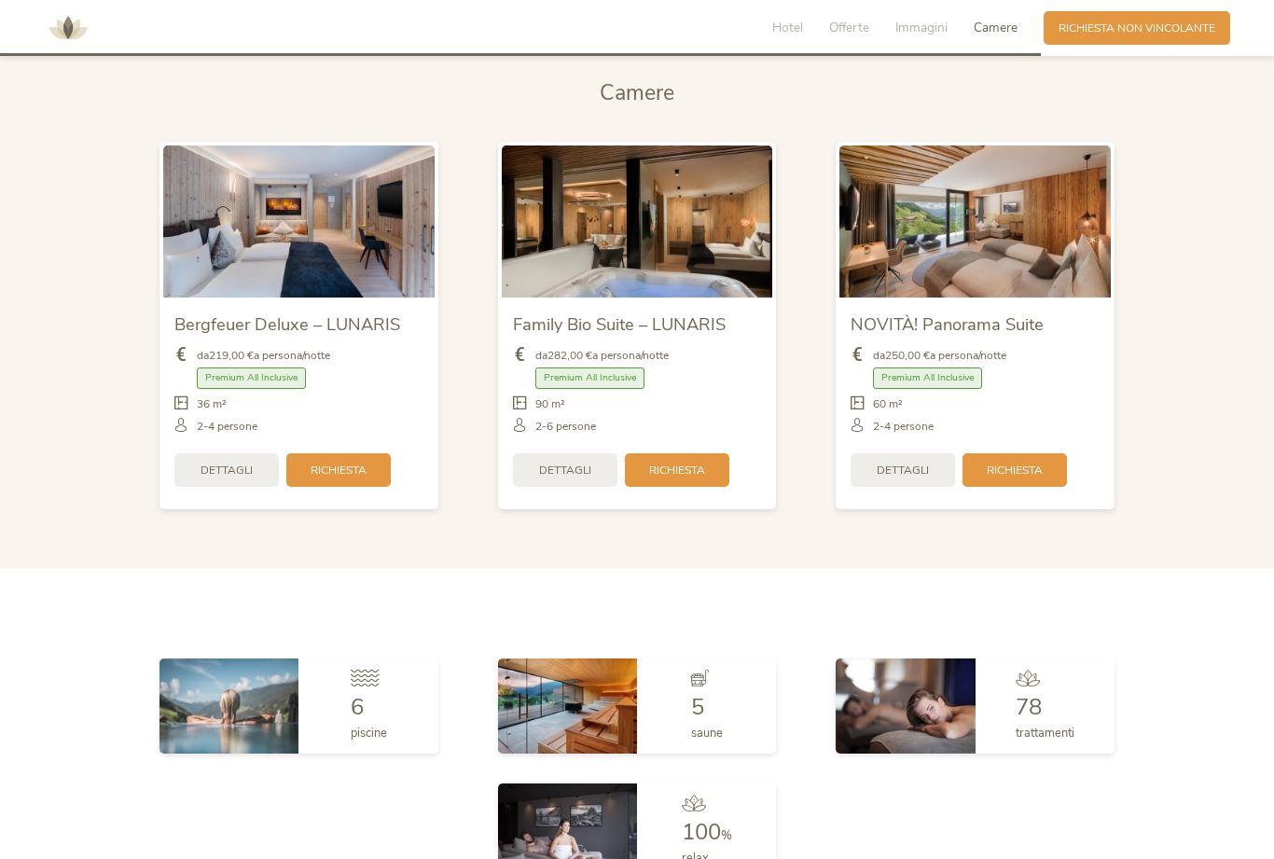
click at [346, 478] on span "Richiesta" at bounding box center [339, 471] width 56 height 16
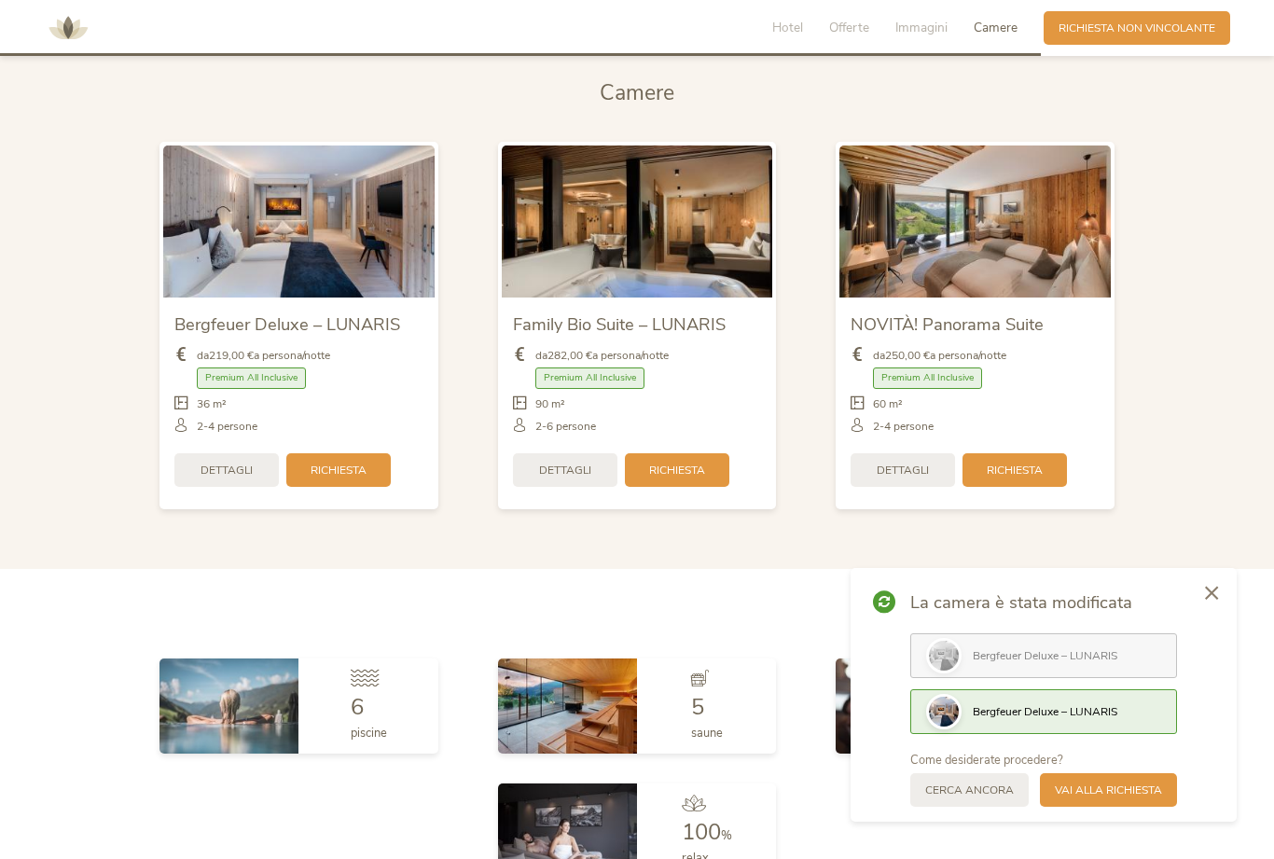
click at [1156, 788] on span "Vai alla richiesta" at bounding box center [1108, 791] width 107 height 16
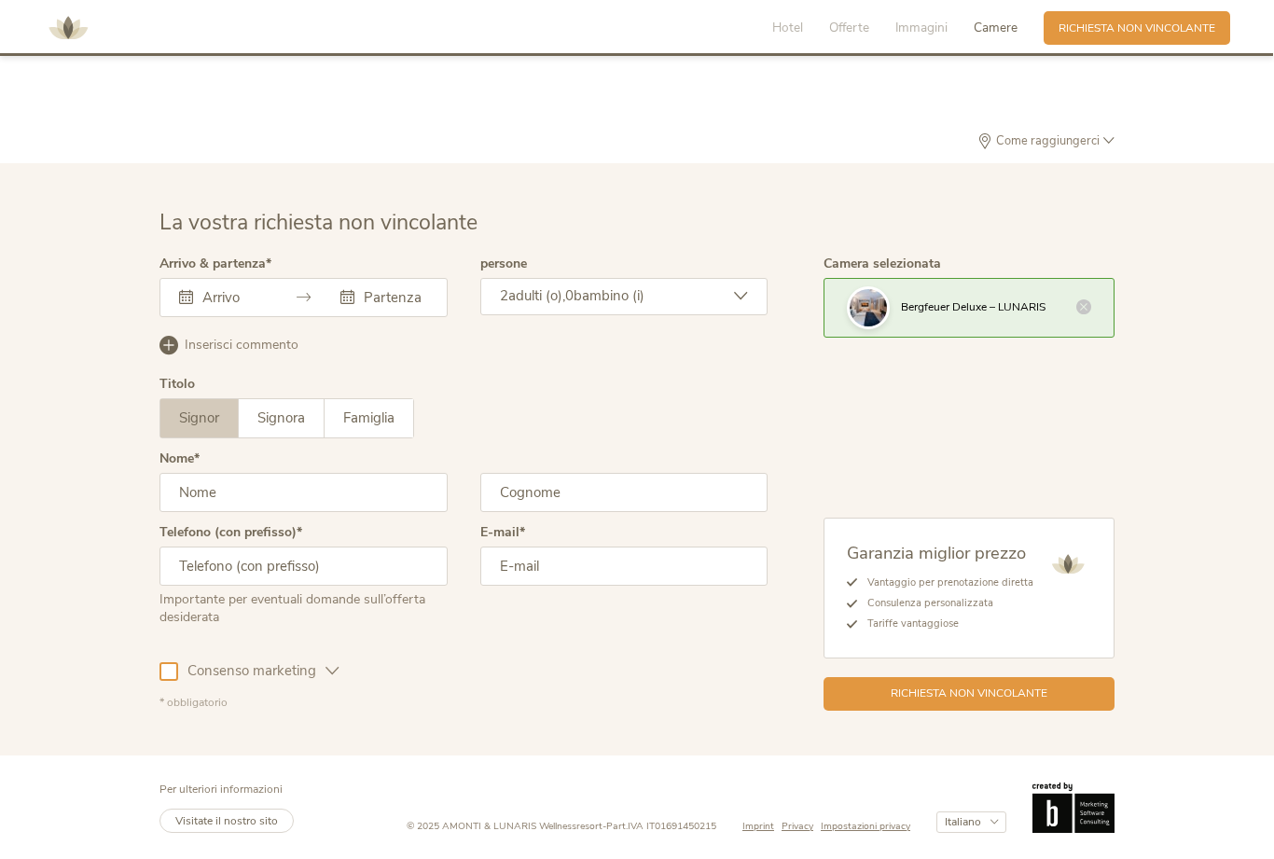
scroll to position [4772, 0]
click at [245, 822] on span "Visitate il nostro sito" at bounding box center [226, 820] width 103 height 15
